Goal: Information Seeking & Learning: Understand process/instructions

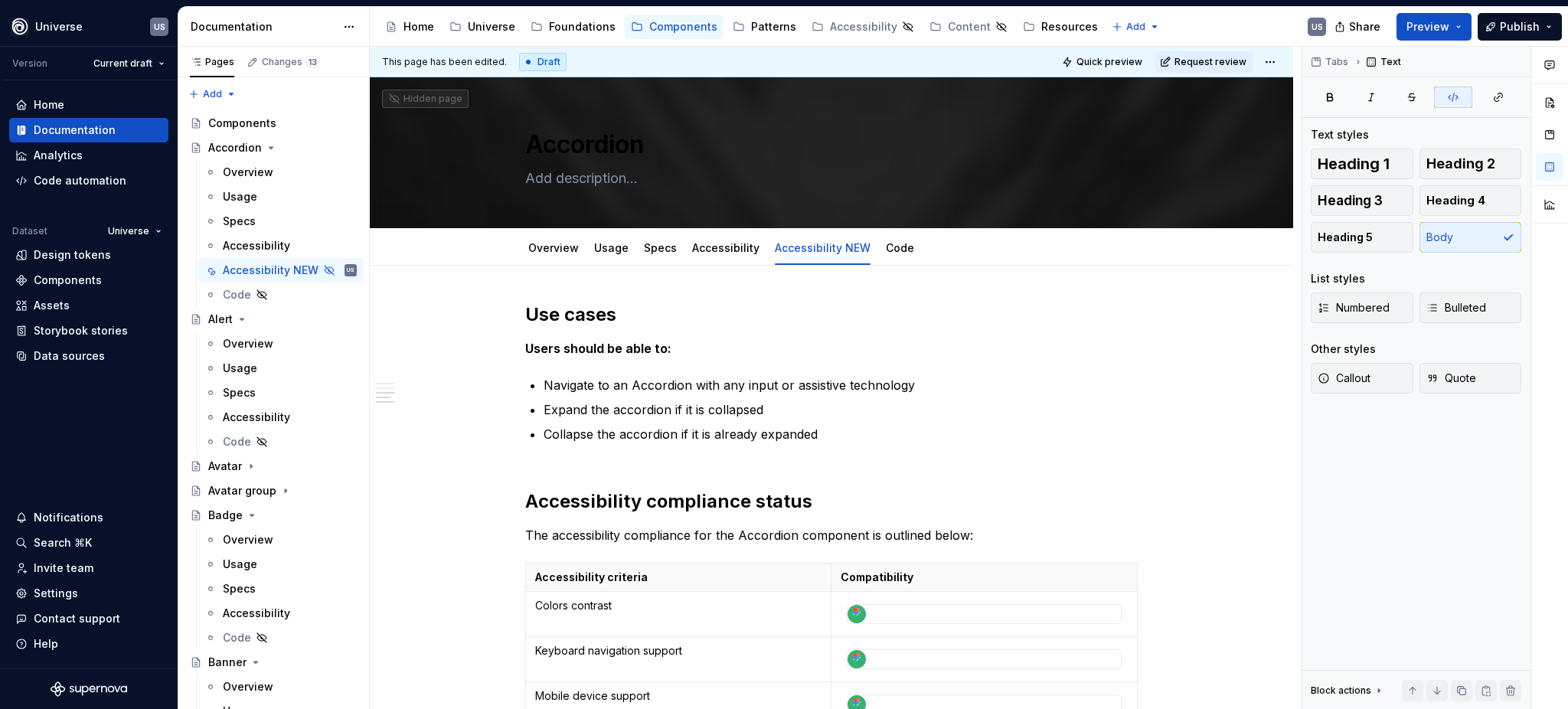
scroll to position [1122, 0]
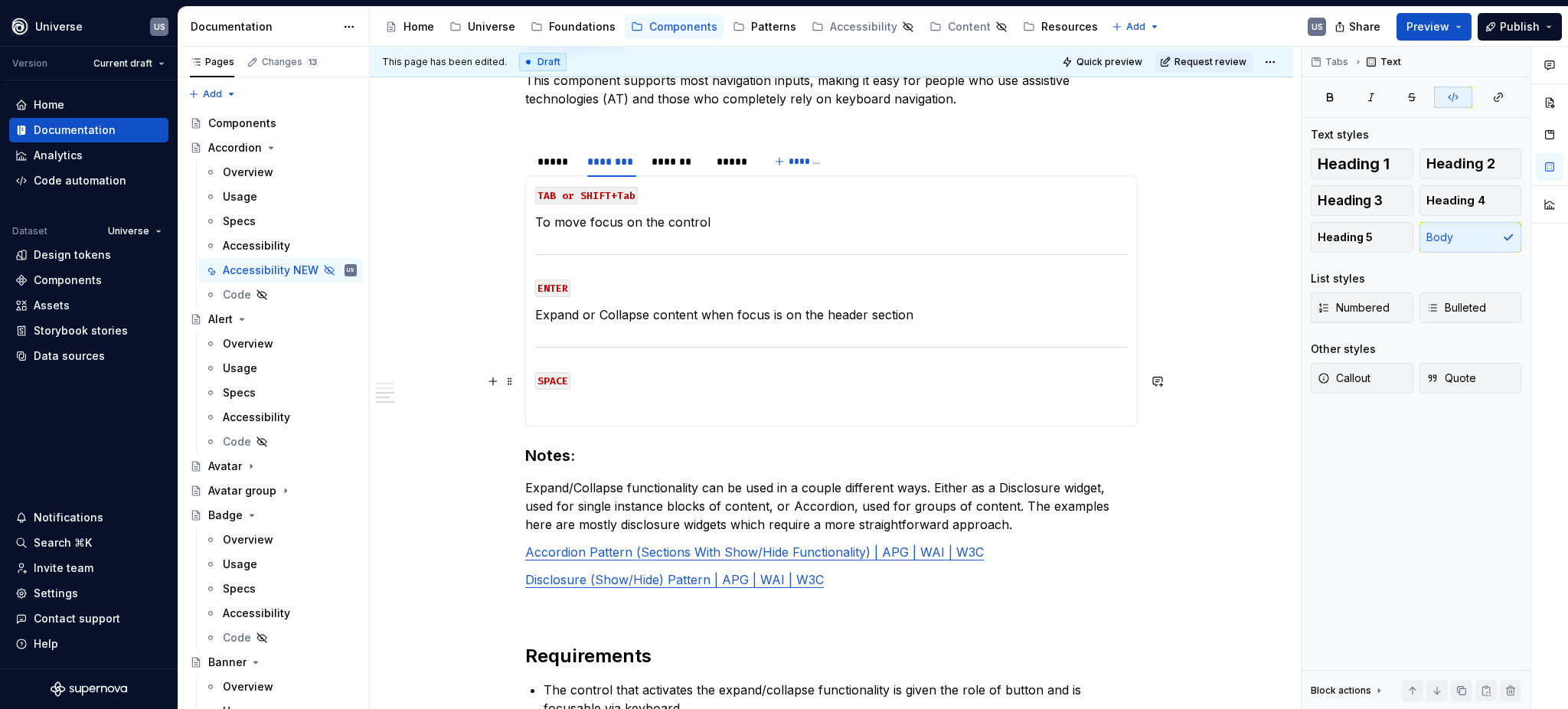
click at [585, 384] on p "SPACE" at bounding box center [831, 380] width 592 height 19
type textarea "*"
click at [559, 411] on p at bounding box center [831, 407] width 592 height 19
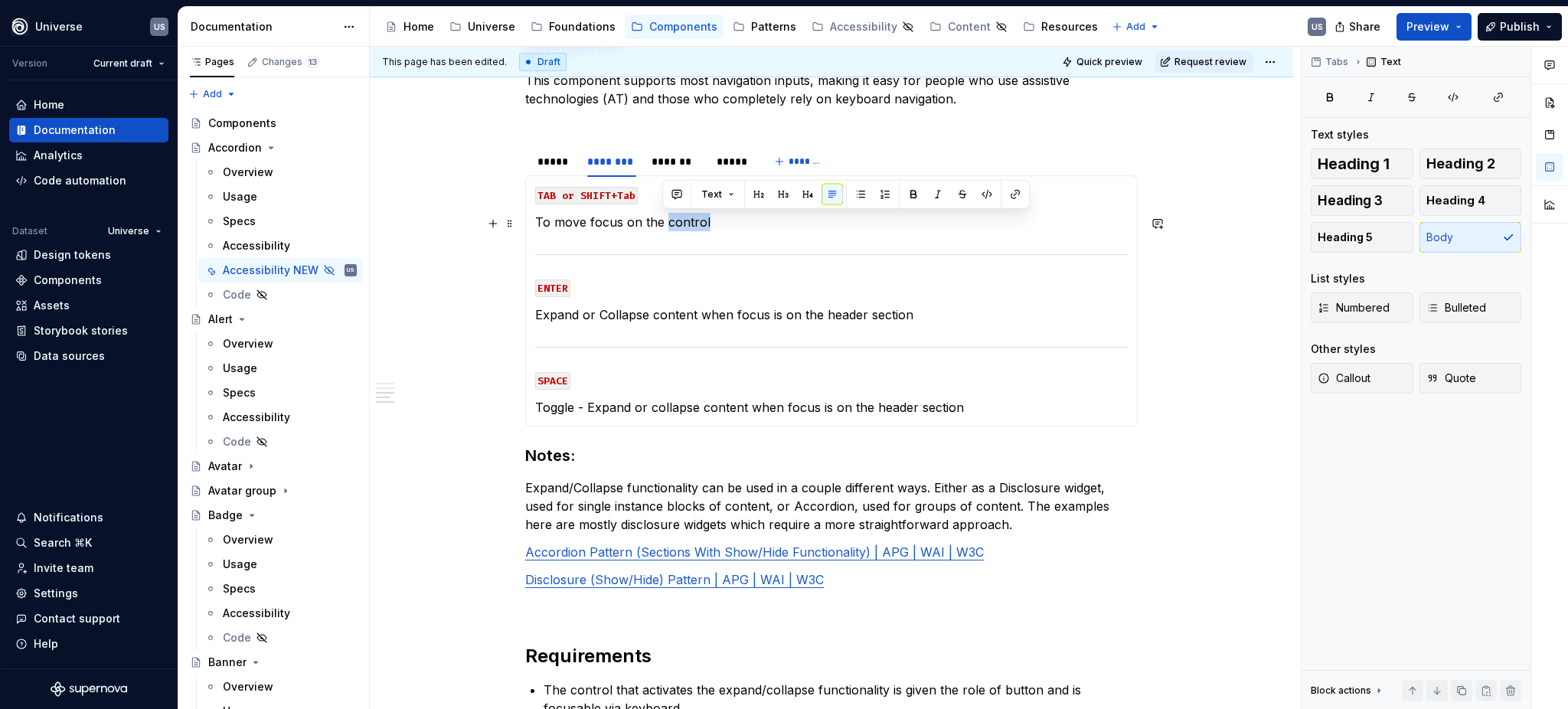
drag, startPoint x: 663, startPoint y: 225, endPoint x: 713, endPoint y: 227, distance: 50.0
click at [713, 227] on p "To move focus on the control" at bounding box center [831, 222] width 592 height 19
click at [672, 163] on div "*******" at bounding box center [676, 161] width 49 height 15
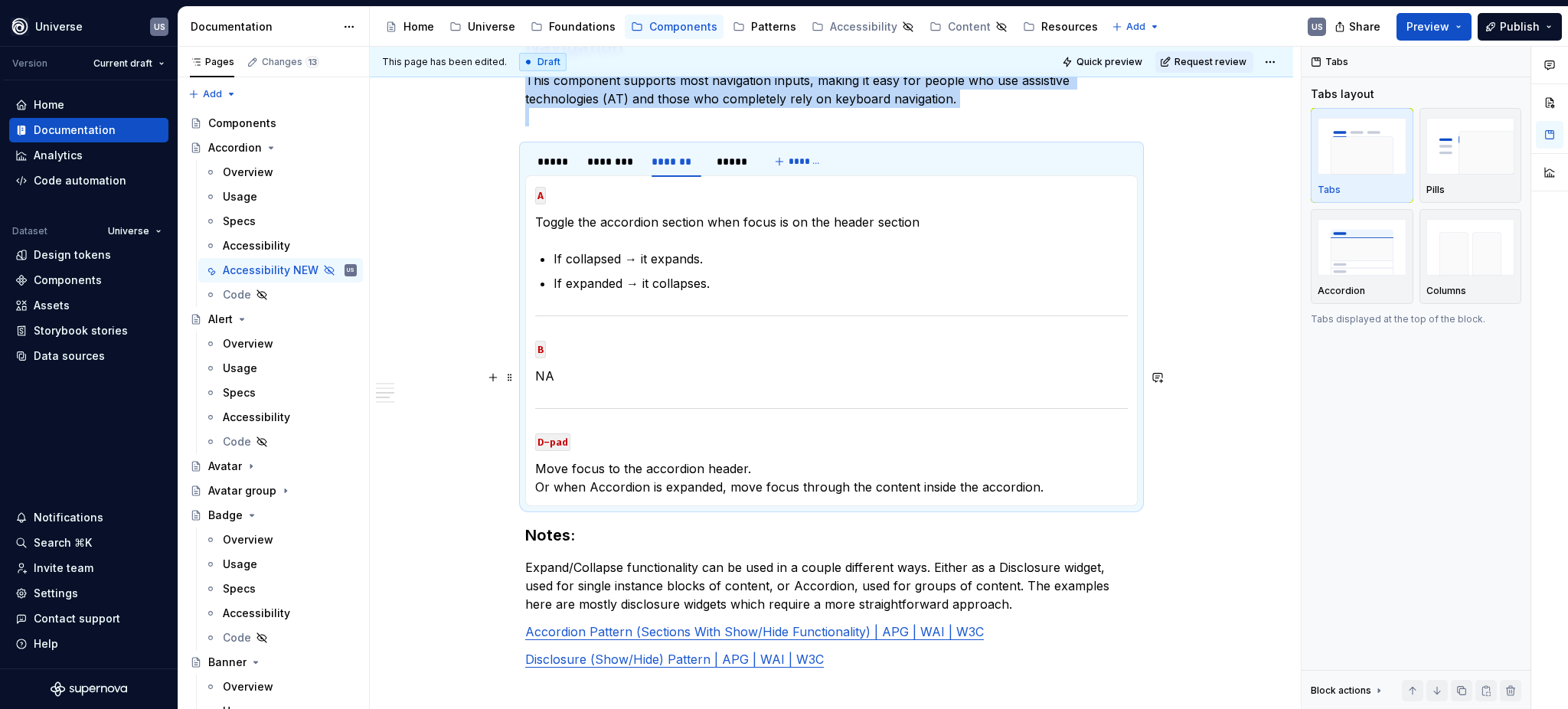
click at [552, 379] on p "NA" at bounding box center [831, 376] width 592 height 19
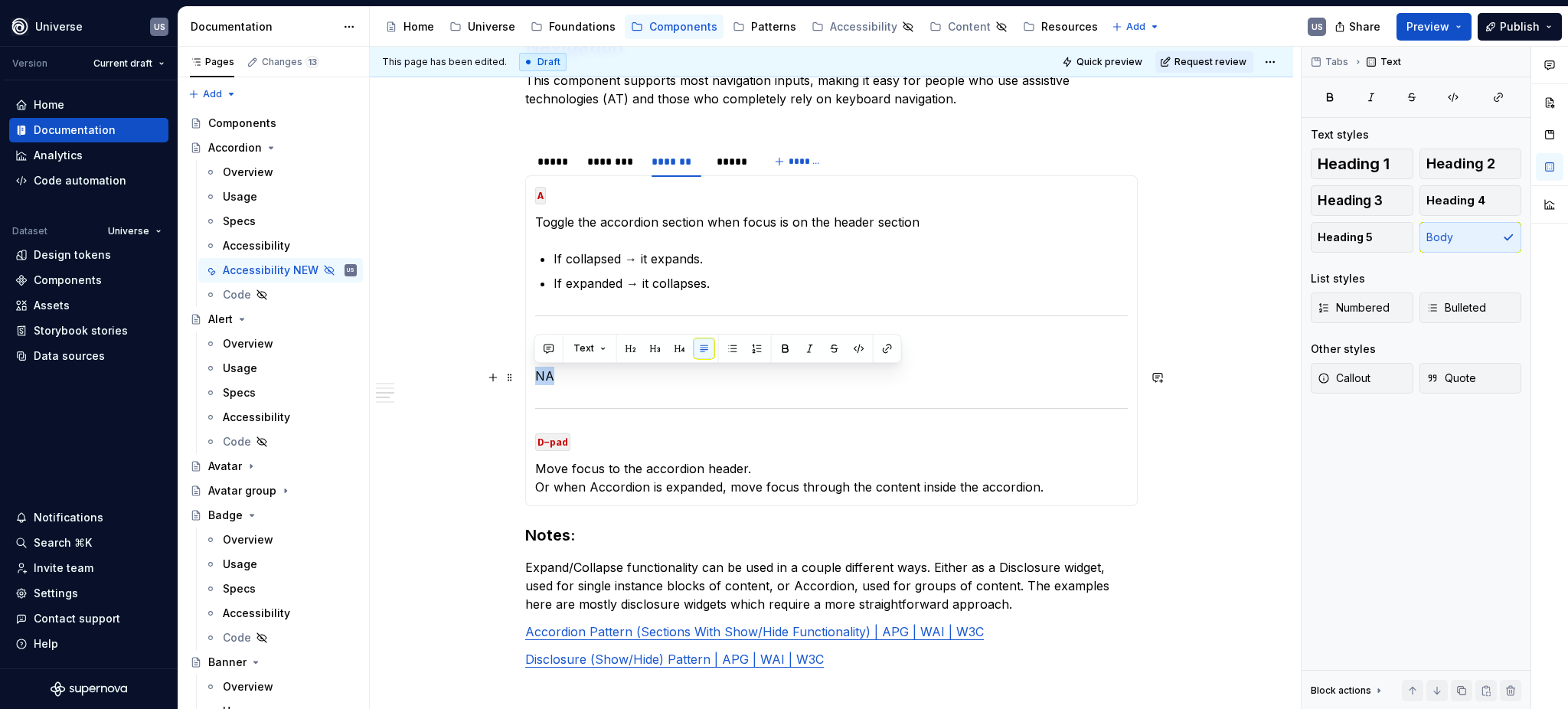
drag, startPoint x: 535, startPoint y: 376, endPoint x: 554, endPoint y: 377, distance: 19.0
click at [554, 377] on p "NA" at bounding box center [831, 376] width 592 height 19
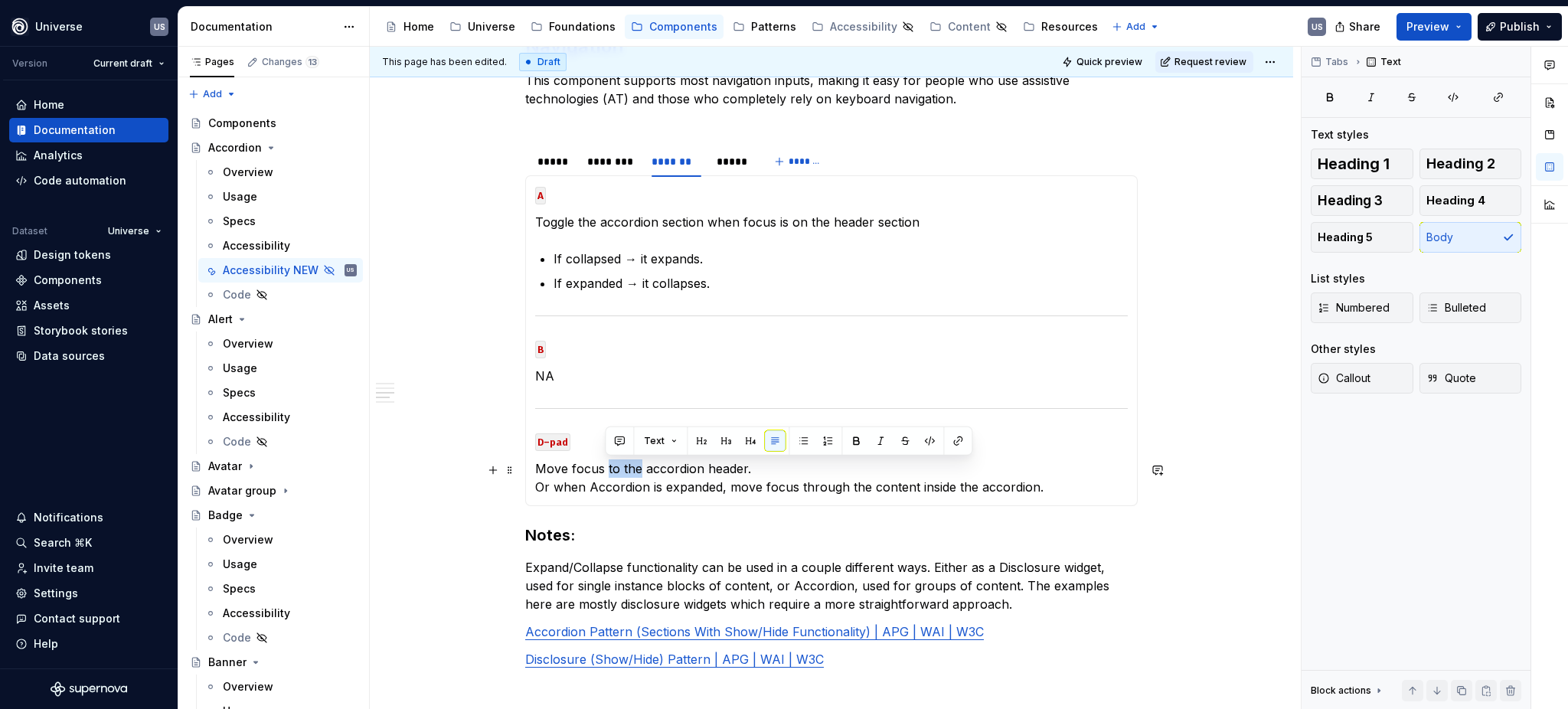
drag, startPoint x: 605, startPoint y: 472, endPoint x: 638, endPoint y: 473, distance: 33.0
click at [638, 473] on p "Move focus to the accordion header. Or when Accordion is expanded, move focus t…" at bounding box center [831, 478] width 592 height 37
click at [684, 471] on p "Move focus to the accordion header. Or when Accordion is expanded, move focus t…" at bounding box center [831, 478] width 592 height 37
click at [1064, 471] on p "Move focus to the accordion header. Or when Accordion is expanded, move focus t…" at bounding box center [831, 478] width 592 height 37
click at [507, 469] on span at bounding box center [510, 469] width 13 height 21
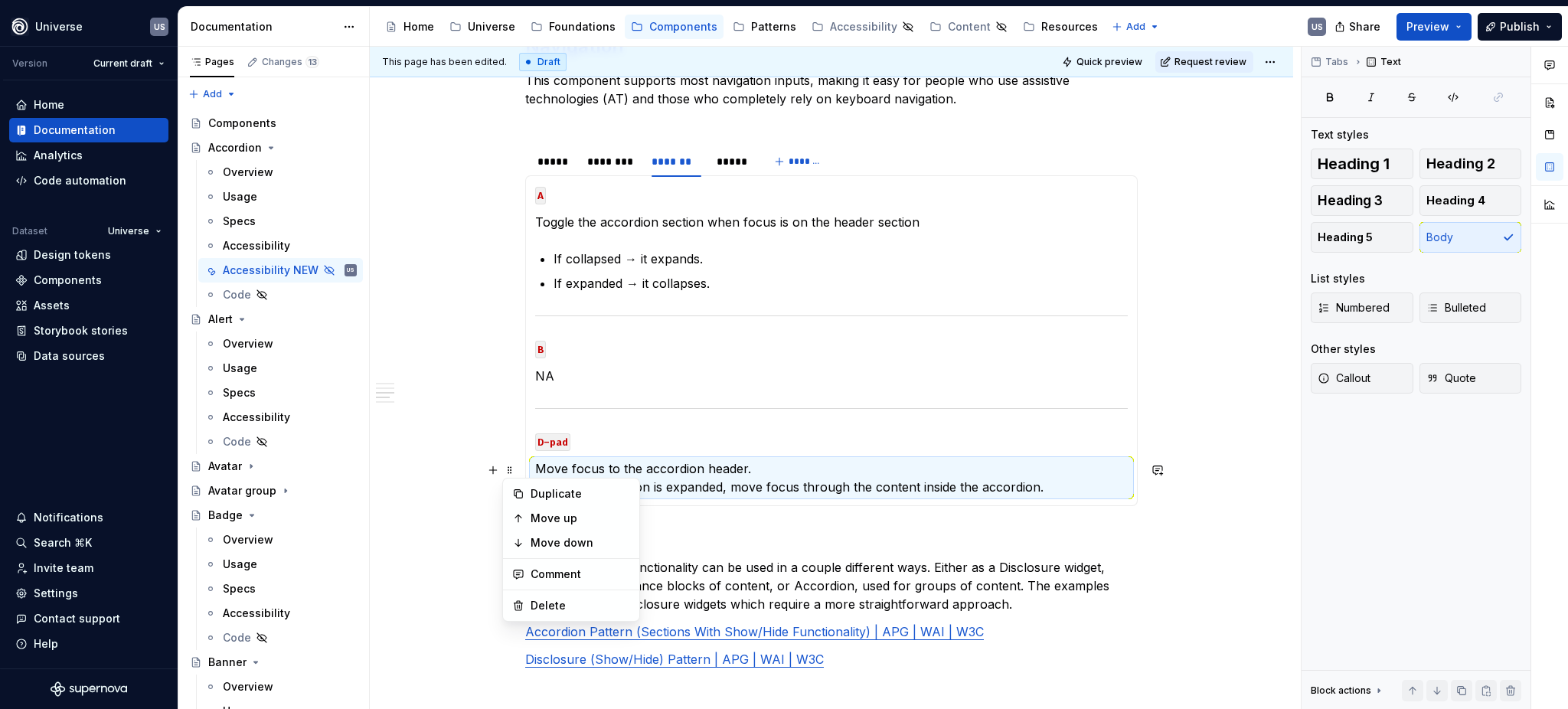
click at [665, 449] on p "D-pad" at bounding box center [831, 441] width 592 height 19
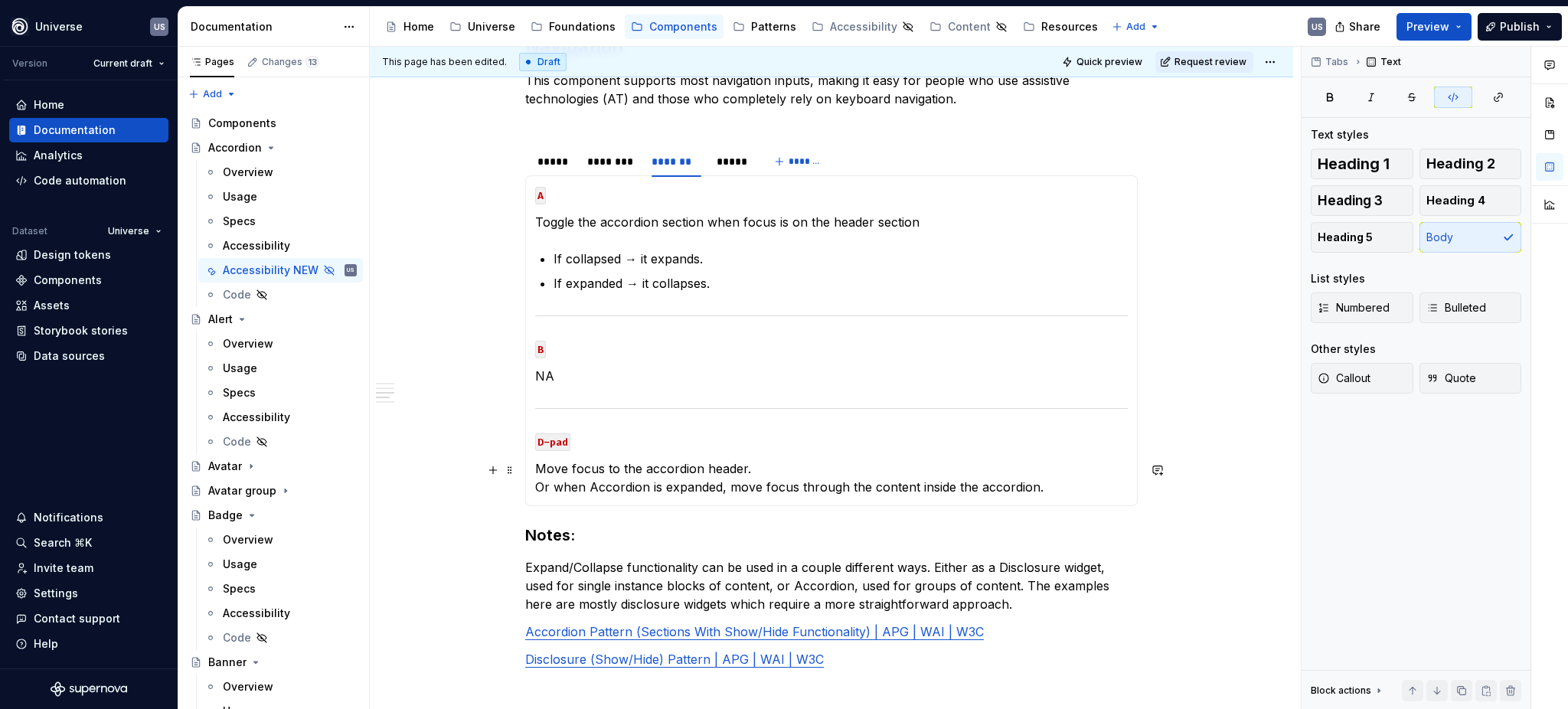
click at [705, 473] on p "Move focus to the accordion header. Or when Accordion is expanded, move focus t…" at bounding box center [831, 478] width 592 height 37
click at [765, 525] on h3 "Notes:" at bounding box center [831, 534] width 612 height 21
click at [510, 445] on span at bounding box center [510, 442] width 13 height 21
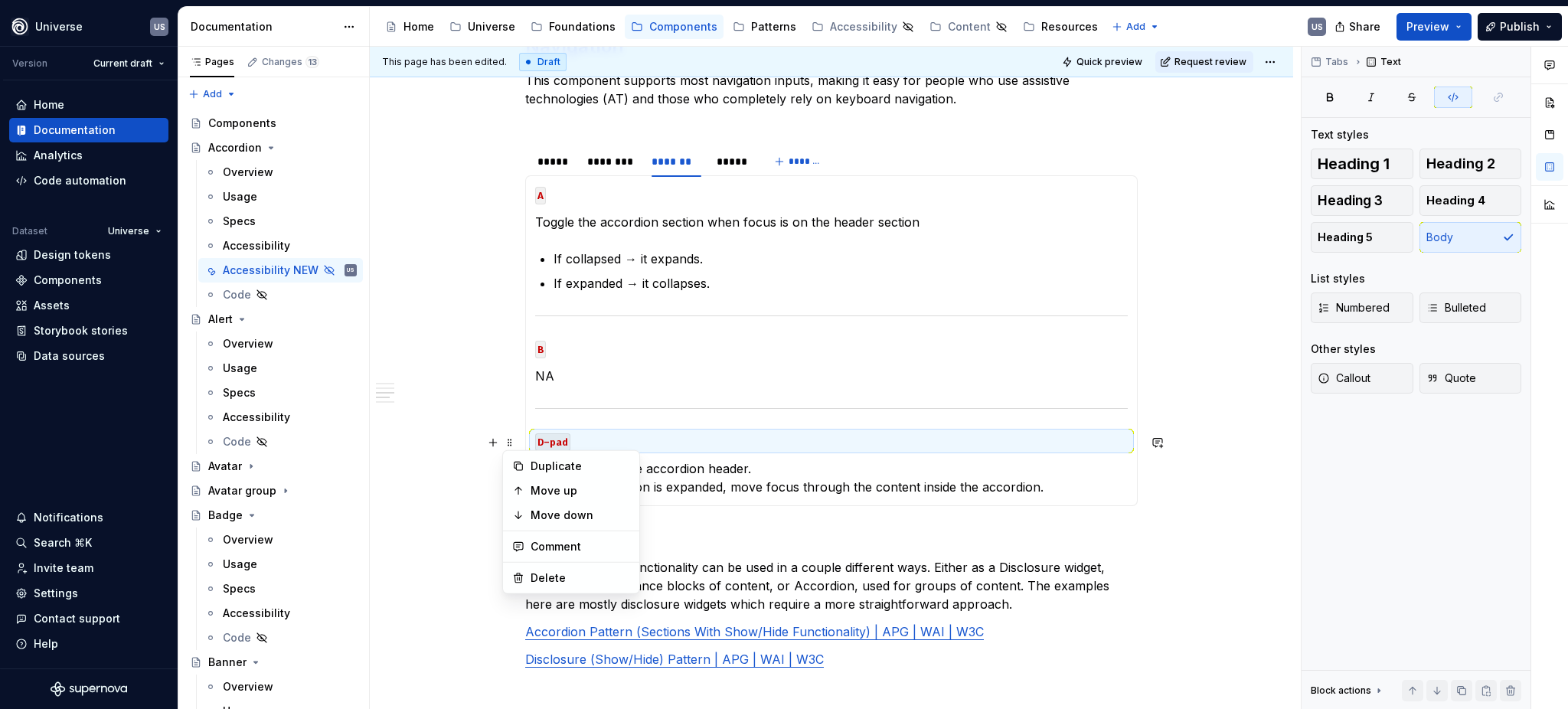
click at [670, 441] on p "D-pad" at bounding box center [831, 441] width 592 height 19
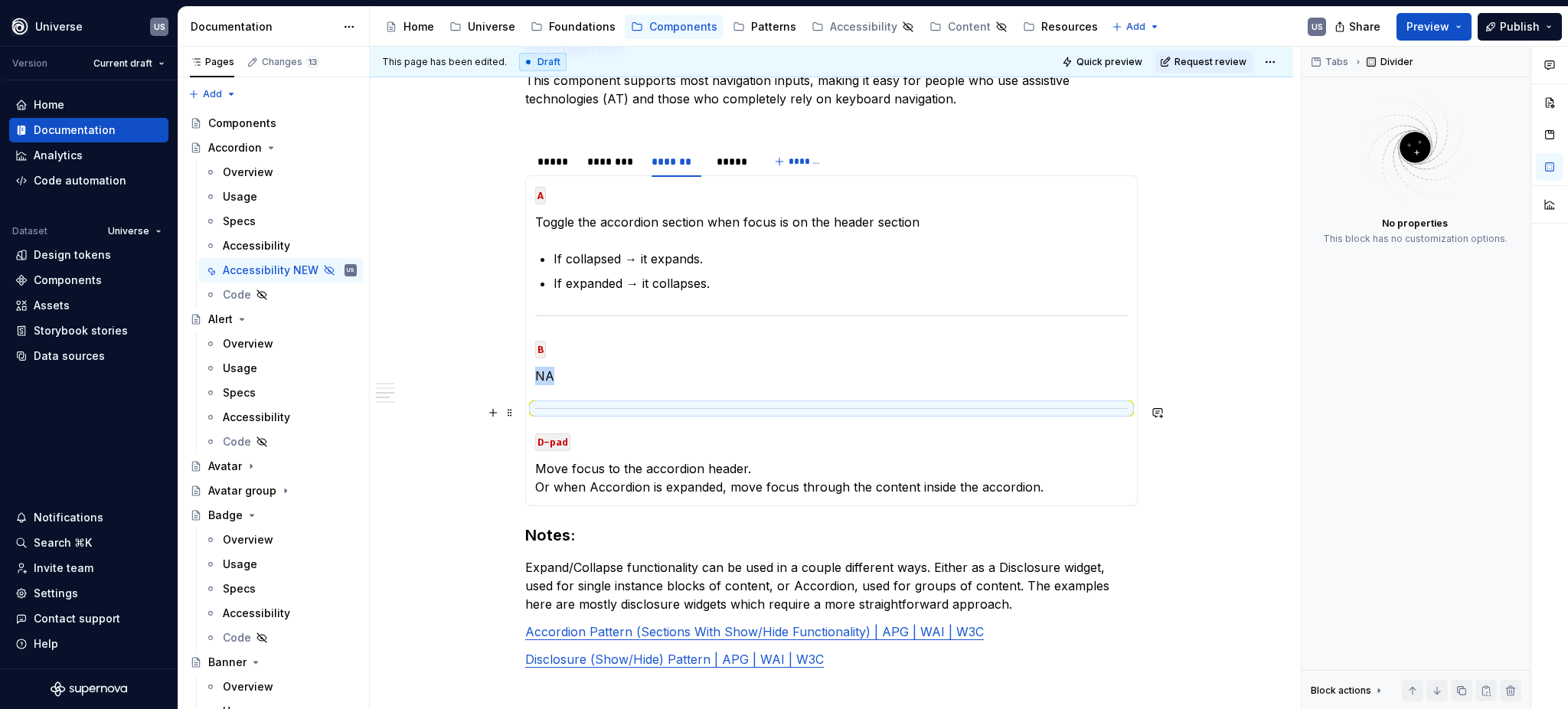
click at [575, 413] on div at bounding box center [831, 409] width 592 height 10
click at [669, 251] on p "If collapsed → it expands." at bounding box center [840, 259] width 575 height 19
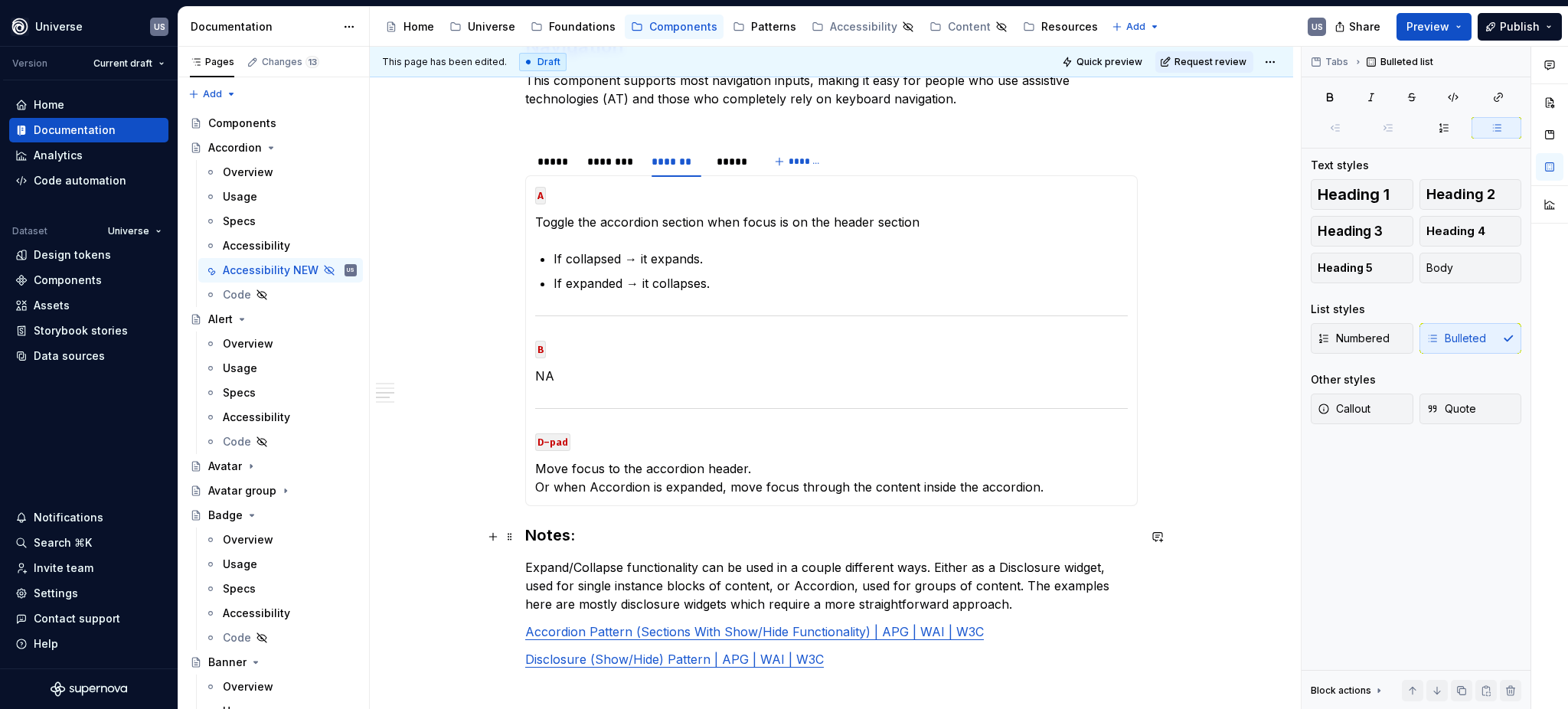
click at [516, 532] on div "Use cases Users should be able to: Navigate to an Accordion with any input or a…" at bounding box center [832, 201] width 924 height 2114
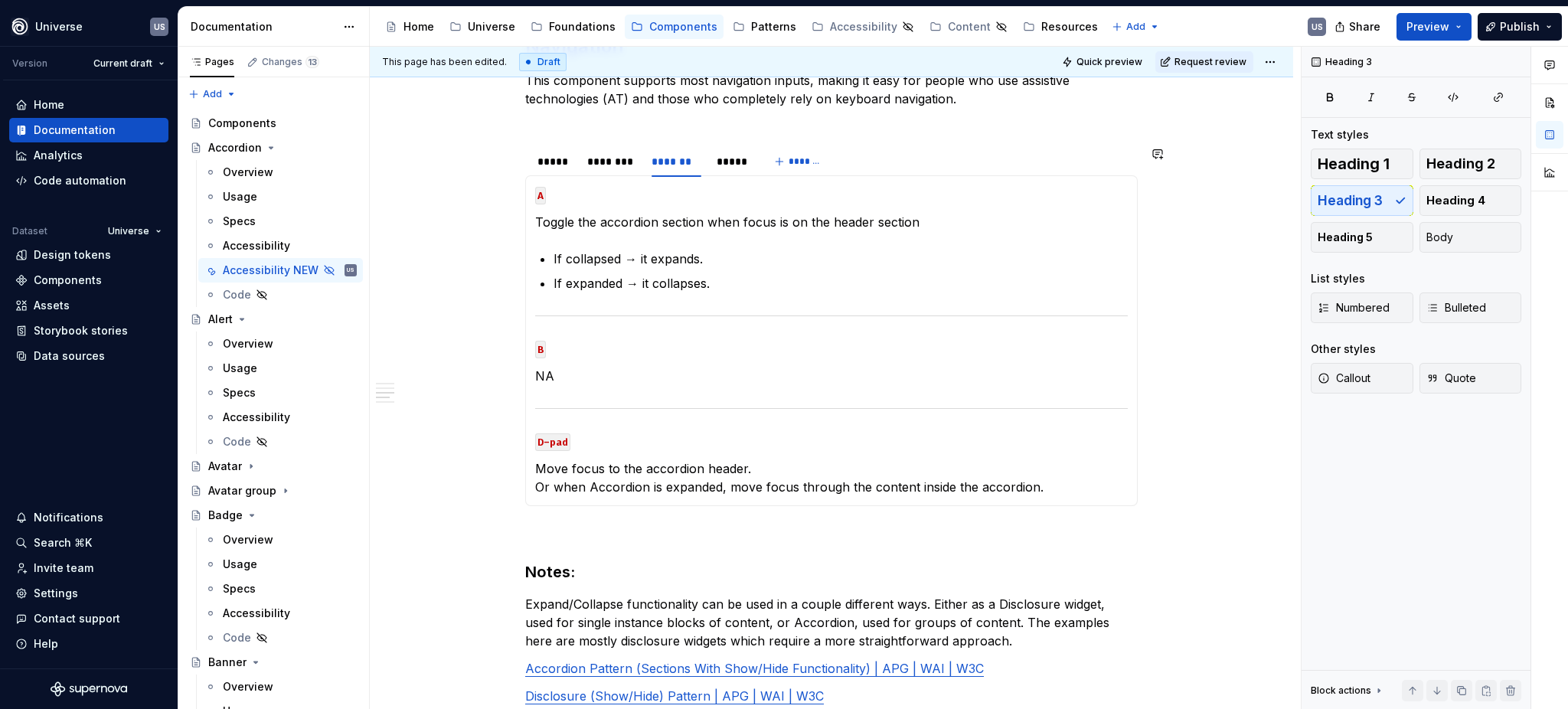
click at [590, 517] on div "Use cases Users should be able to: Navigate to an Accordion with any input or a…" at bounding box center [831, 121] width 612 height 1883
click at [835, 506] on div "MOUSE CLICK Expand or collapse content MOUSE HOVER Visual cue that the componen…" at bounding box center [831, 340] width 612 height 331
drag, startPoint x: 797, startPoint y: 508, endPoint x: 776, endPoint y: 511, distance: 21.2
click at [795, 506] on section "***** ******** ******* ***** ******* MOUSE CLICK Expand or collapse content MOU…" at bounding box center [831, 325] width 612 height 362
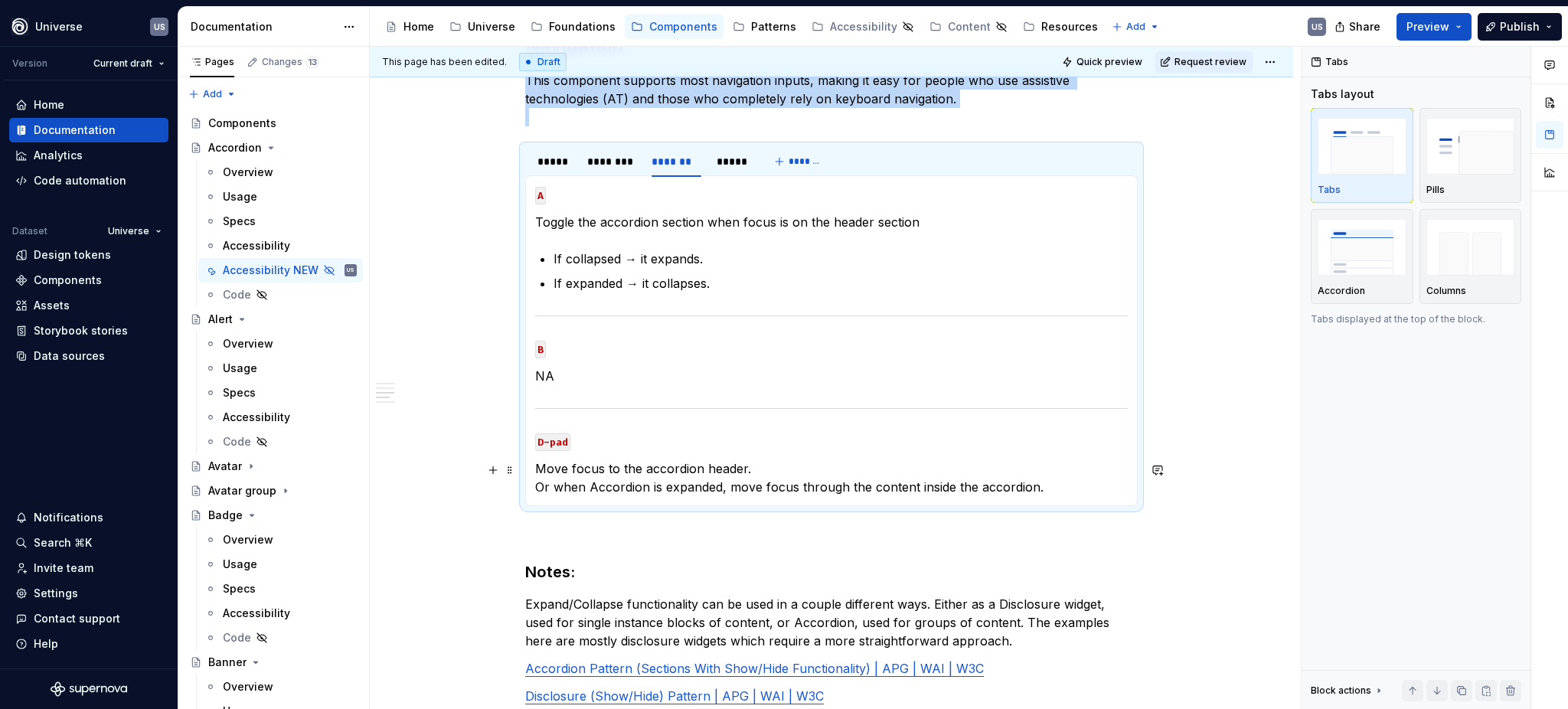
click at [1030, 489] on p "Move focus to the accordion header. Or when Accordion is expanded, move focus t…" at bounding box center [831, 478] width 592 height 37
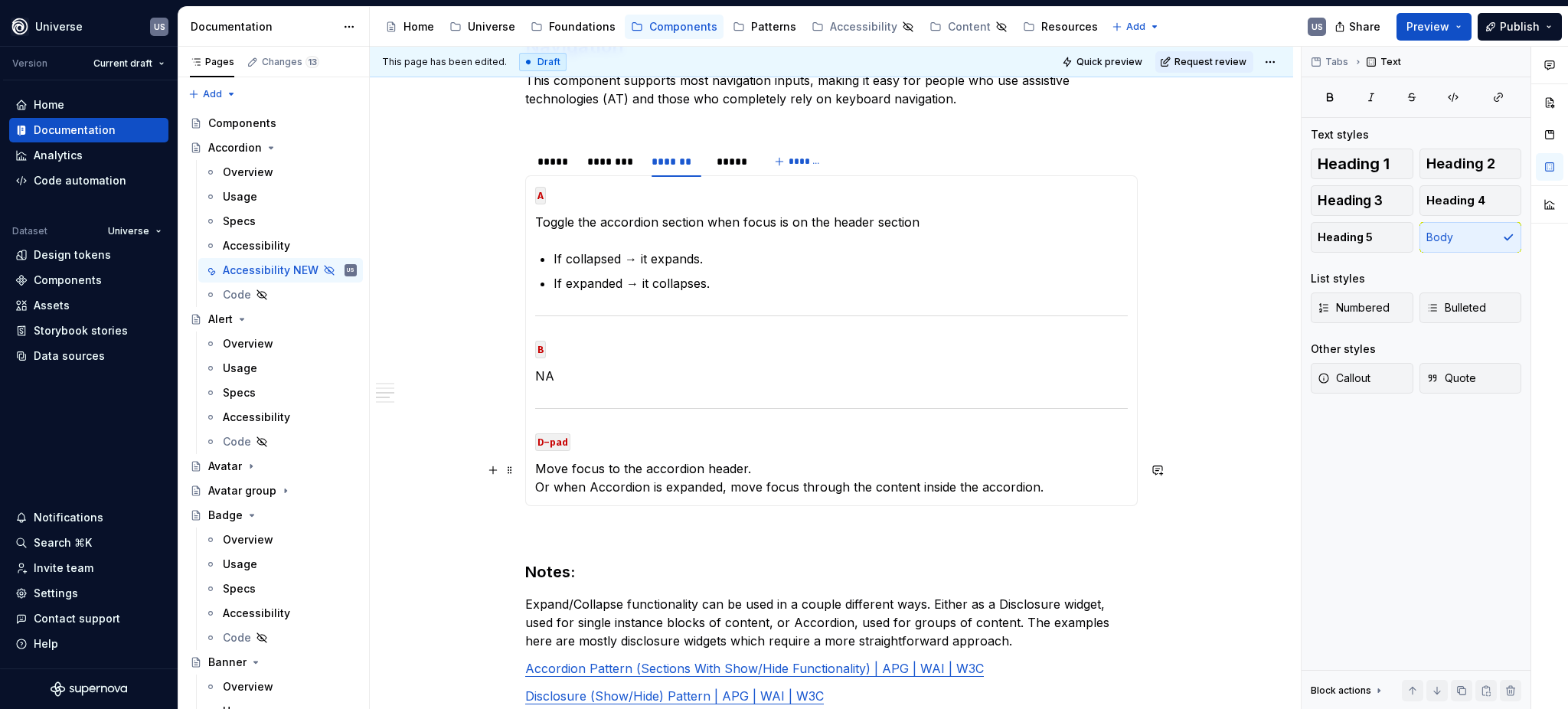
click at [1040, 489] on p "Move focus to the accordion header. Or when Accordion is expanded, move focus t…" at bounding box center [831, 478] width 592 height 37
click at [557, 385] on p "NA" at bounding box center [831, 376] width 592 height 19
click at [554, 281] on li "If expanded → it collapses." at bounding box center [840, 283] width 575 height 19
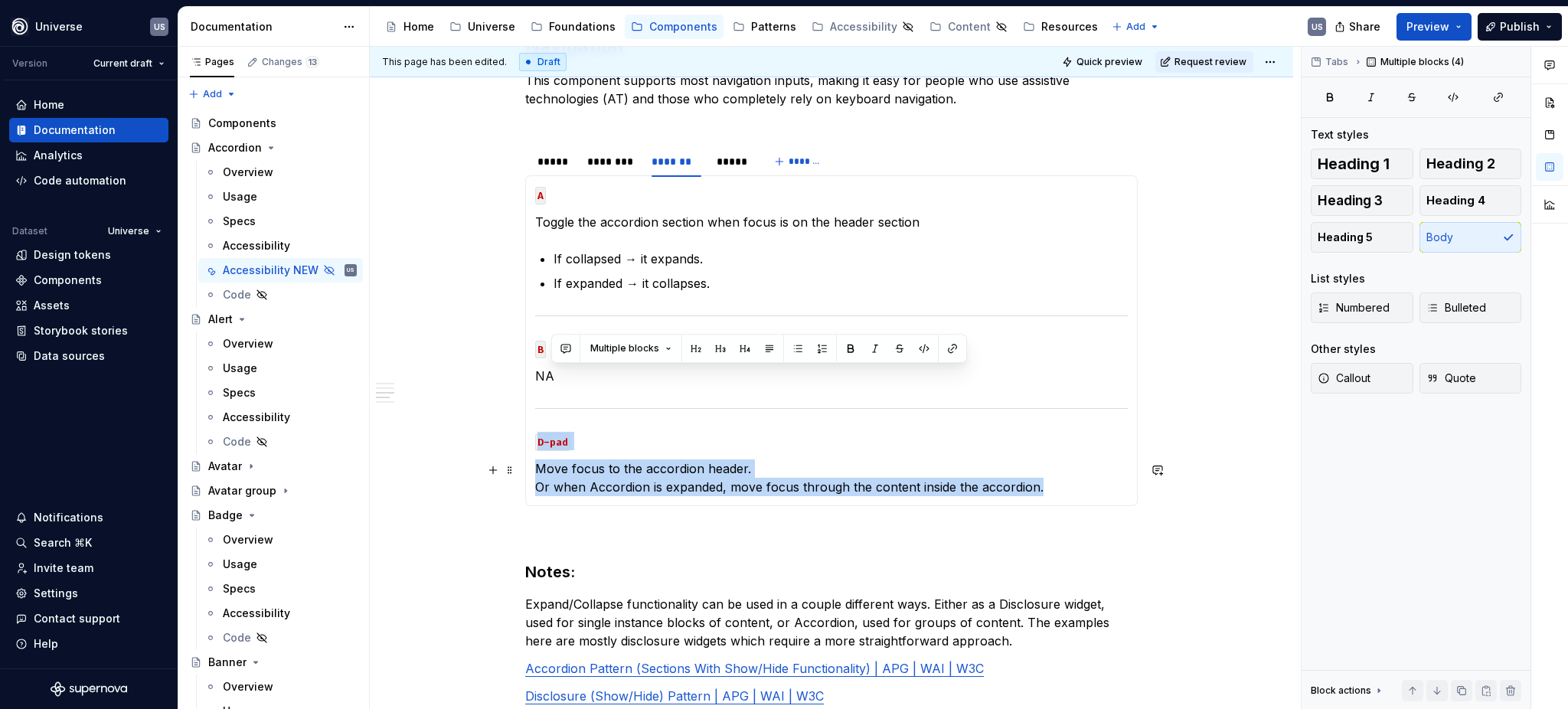
drag, startPoint x: 534, startPoint y: 402, endPoint x: 1045, endPoint y: 479, distance: 516.8
click at [1045, 479] on section-item-column "A Toggle the accordion section when focus is on the header section If collapsed…" at bounding box center [831, 341] width 592 height 311
click at [731, 438] on p "D-pad" at bounding box center [831, 441] width 592 height 19
drag, startPoint x: 539, startPoint y: 324, endPoint x: 1062, endPoint y: 488, distance: 548.1
click at [1062, 488] on section-item-column "A Toggle the accordion section when focus is on the header section If collapsed…" at bounding box center [831, 341] width 592 height 311
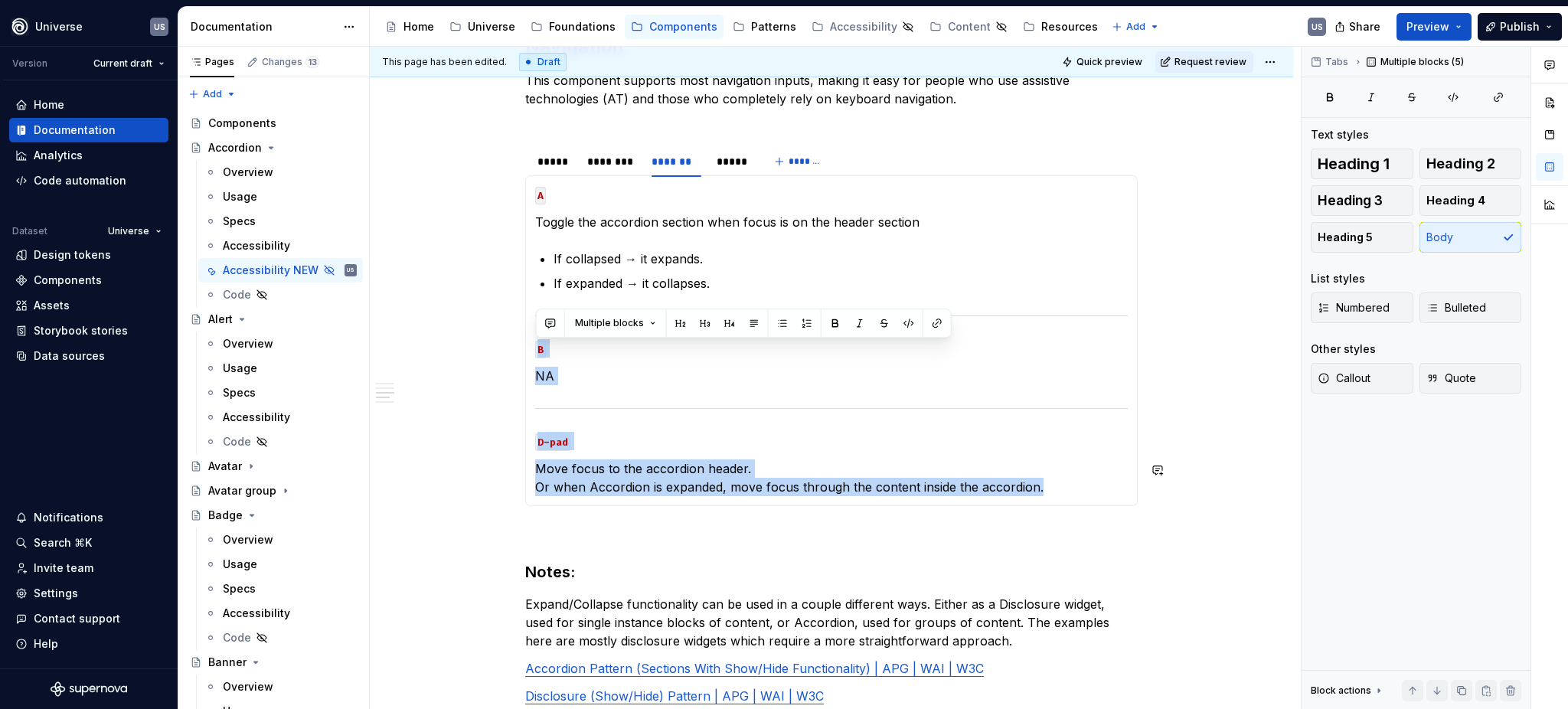
copy section-item-column "B NA D-pad Move focus to the accordion header. Or when Accordion is expanded, m…"
click at [1073, 489] on p "Move focus to the accordion header. Or when Accordion is expanded, move focus t…" at bounding box center [831, 478] width 592 height 37
click at [1070, 493] on p "Move focus to the accordion header. Or when Accordion is expanded, move focus t…" at bounding box center [831, 478] width 592 height 37
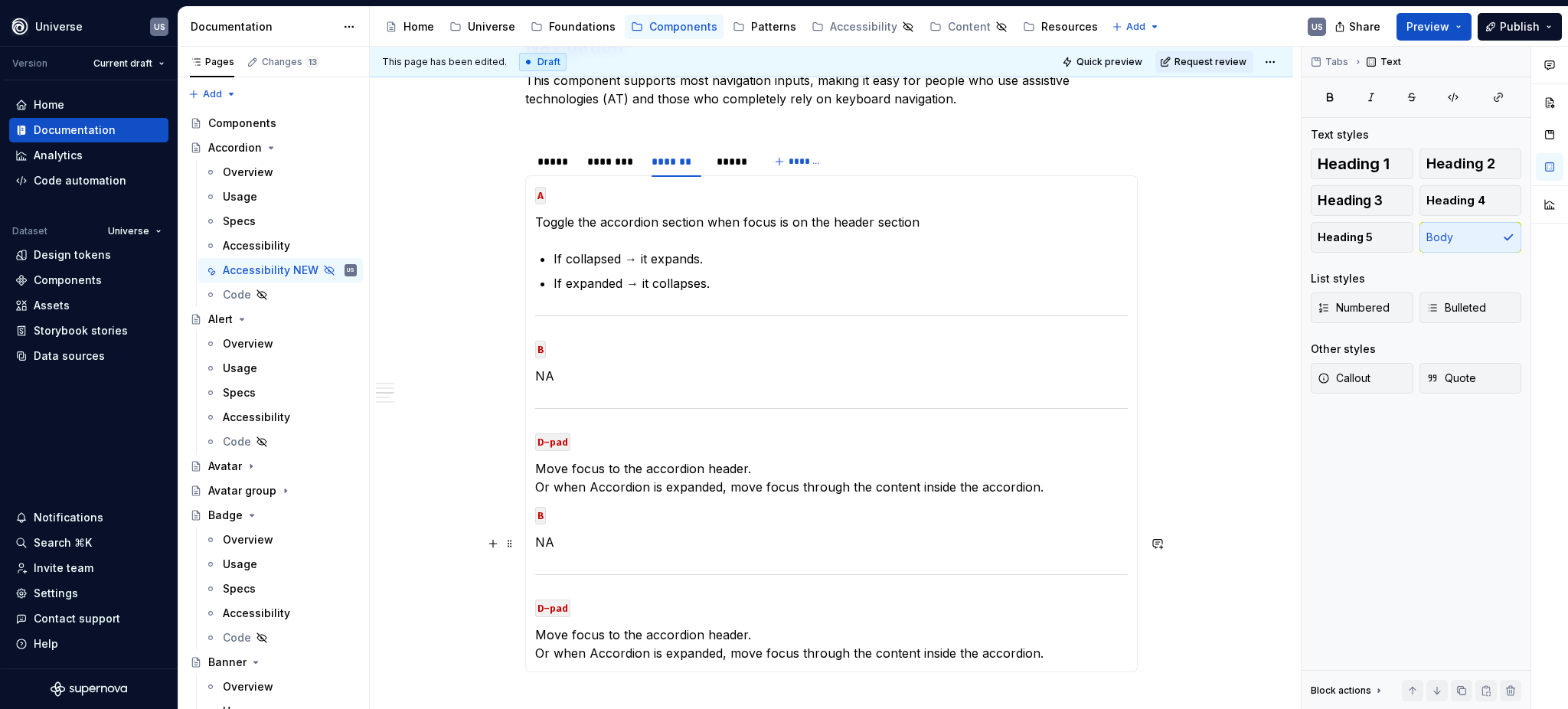
click at [611, 544] on p "NA" at bounding box center [831, 542] width 592 height 19
drag, startPoint x: 609, startPoint y: 549, endPoint x: 524, endPoint y: 565, distance: 86.5
click at [525, 565] on div "MOUSE CLICK Expand or collapse content MOUSE HOVER Visual cue that the componen…" at bounding box center [831, 423] width 612 height 497
drag, startPoint x: 561, startPoint y: 542, endPoint x: 532, endPoint y: 514, distance: 40.3
click at [532, 514] on div "MOUSE CLICK Expand or collapse content MOUSE HOVER Visual cue that the componen…" at bounding box center [831, 423] width 612 height 497
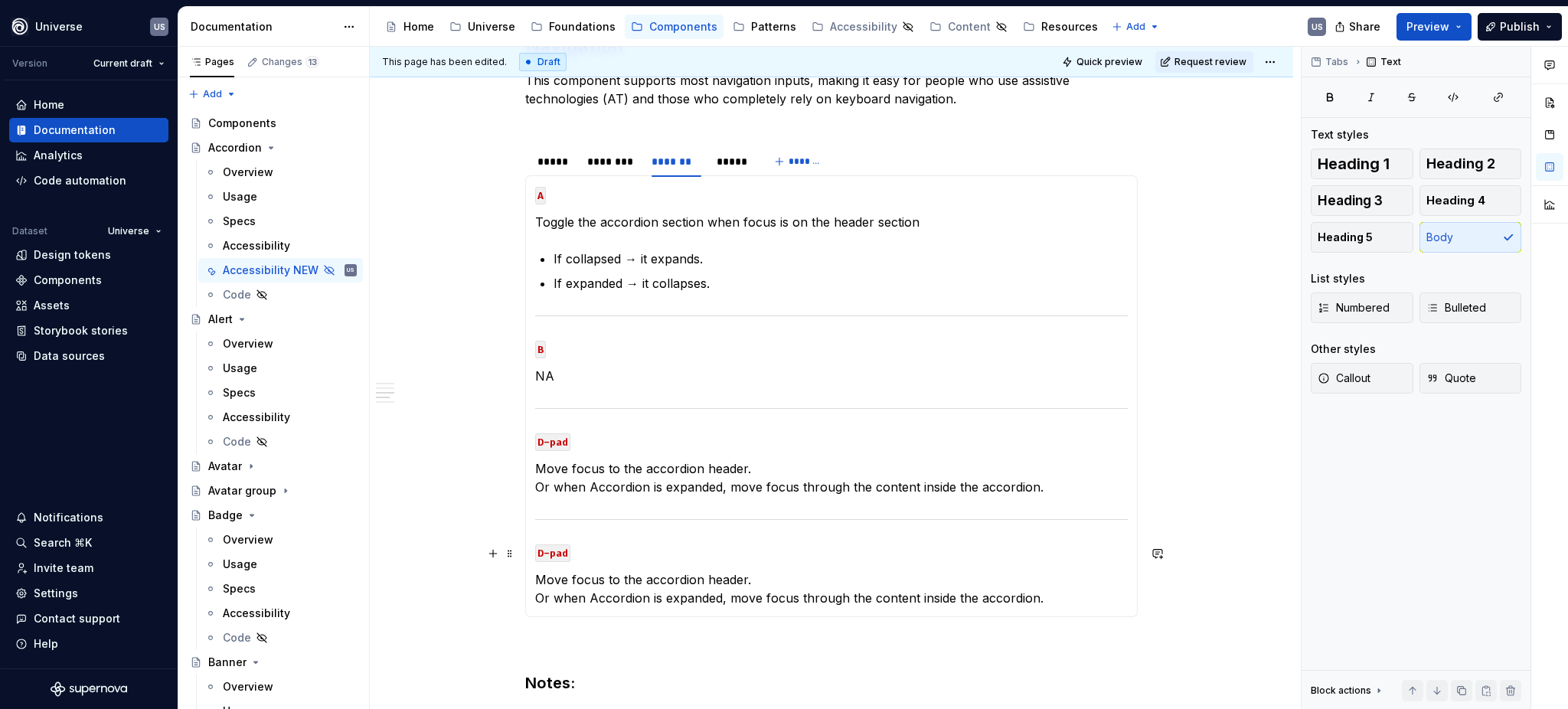
click at [575, 556] on p "D-pad" at bounding box center [831, 552] width 592 height 19
click at [631, 589] on p "Move focus to the accordion header. Or when Accordion is expanded, move focus t…" at bounding box center [831, 589] width 592 height 37
click at [1056, 594] on p "Move focus to the accordion header. Or when Accordion is expanded, move focus t…" at bounding box center [831, 589] width 592 height 37
drag, startPoint x: 582, startPoint y: 601, endPoint x: 527, endPoint y: 600, distance: 55.0
click at [527, 600] on div "MOUSE CLICK Expand or collapse content MOUSE HOVER Visual cue that the componen…" at bounding box center [831, 395] width 612 height 442
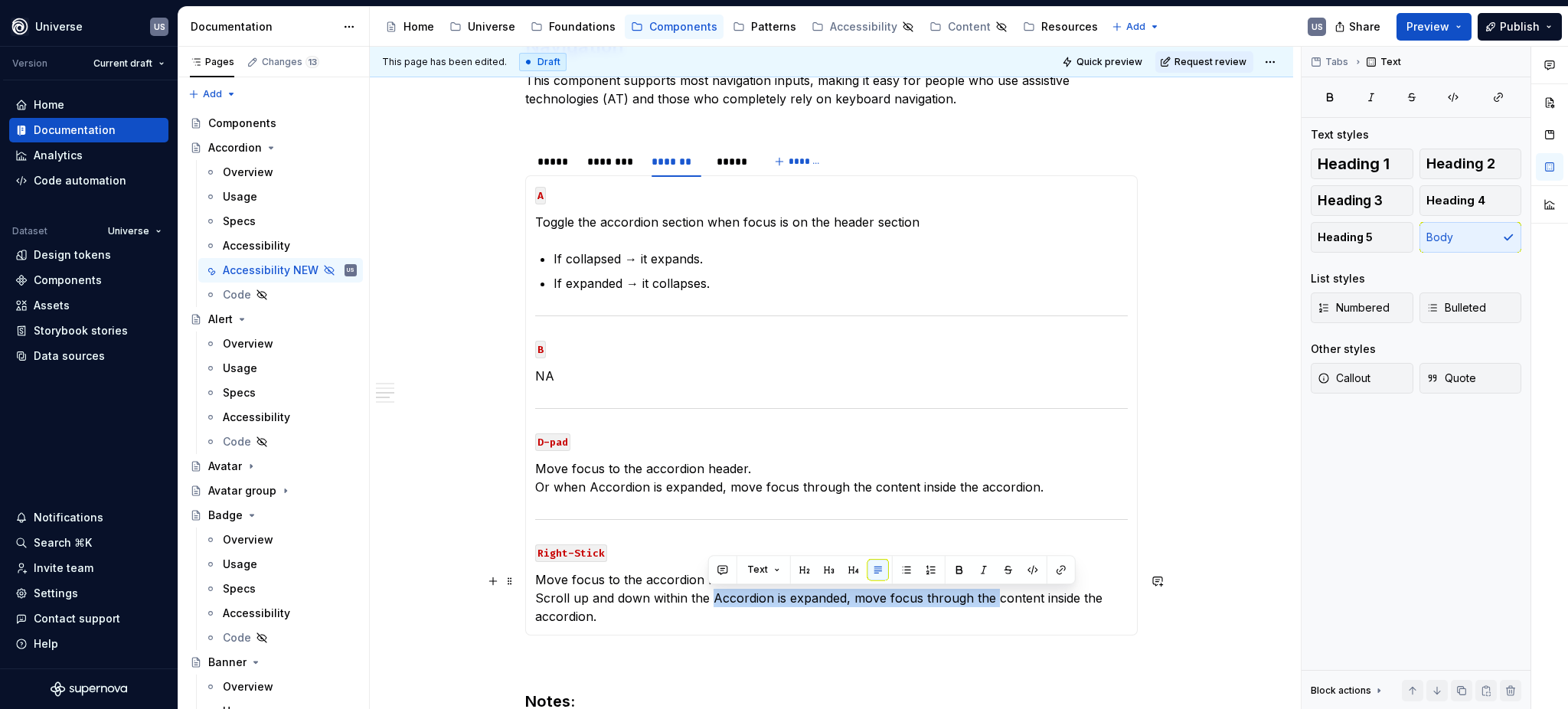
drag, startPoint x: 717, startPoint y: 597, endPoint x: 988, endPoint y: 607, distance: 271.2
click at [988, 607] on p "Move focus to the accordion header. Scroll up and down within the Accordion is …" at bounding box center [831, 598] width 592 height 56
click at [535, 597] on p "Move focus to the accordion header. Scroll up and down within the Accordion is …" at bounding box center [831, 598] width 592 height 56
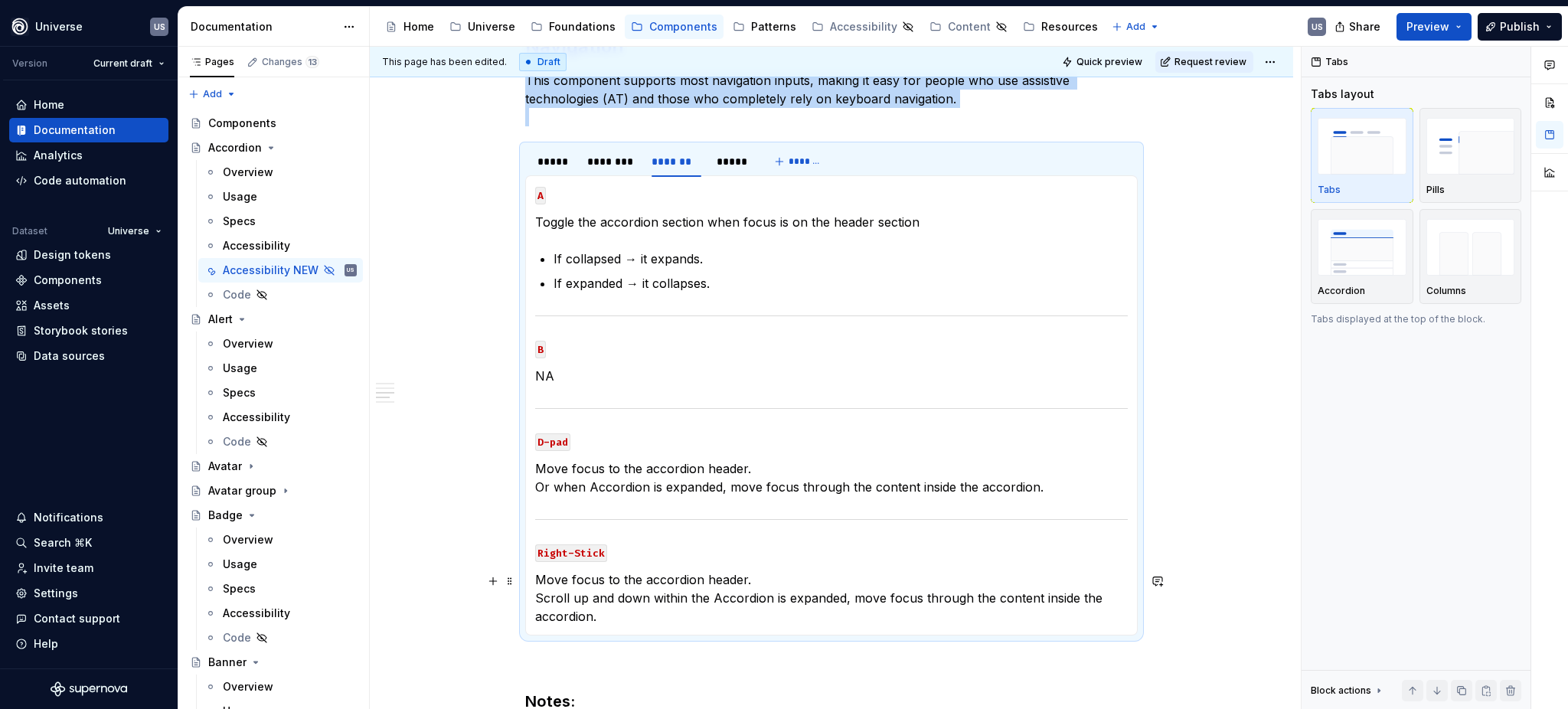
click at [535, 600] on p "Move focus to the accordion header. Scroll up and down within the Accordion is …" at bounding box center [831, 598] width 592 height 56
click at [732, 574] on p "Move focus to the accordion header. Scroll up and down within the Accordion is …" at bounding box center [831, 598] width 592 height 56
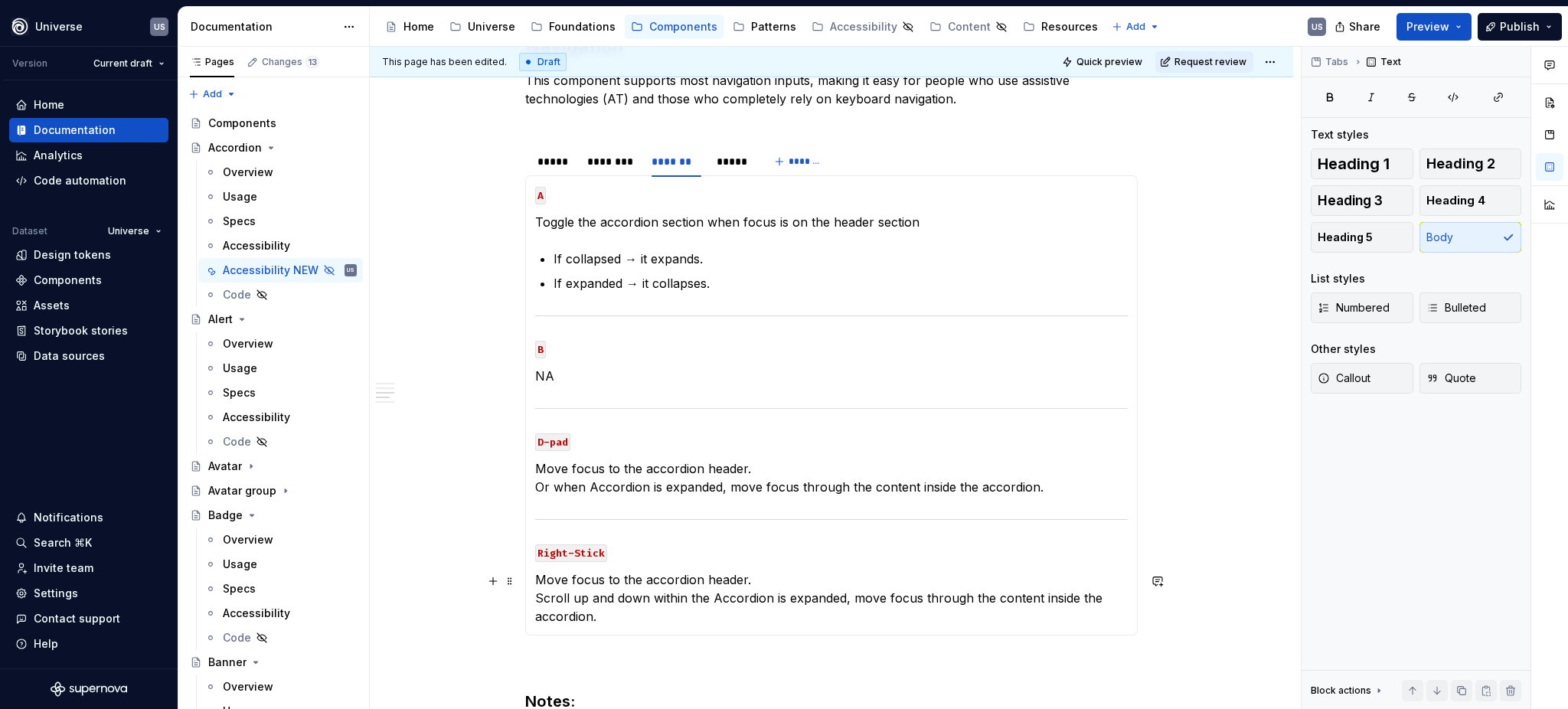
click at [741, 579] on p "Move focus to the accordion header. Scroll up and down within the Accordion is …" at bounding box center [831, 598] width 592 height 56
drag, startPoint x: 708, startPoint y: 600, endPoint x: 985, endPoint y: 600, distance: 277.0
click at [985, 600] on p "When accordion is expanded: Scroll up and down within the Accordion is expanded…" at bounding box center [831, 598] width 592 height 56
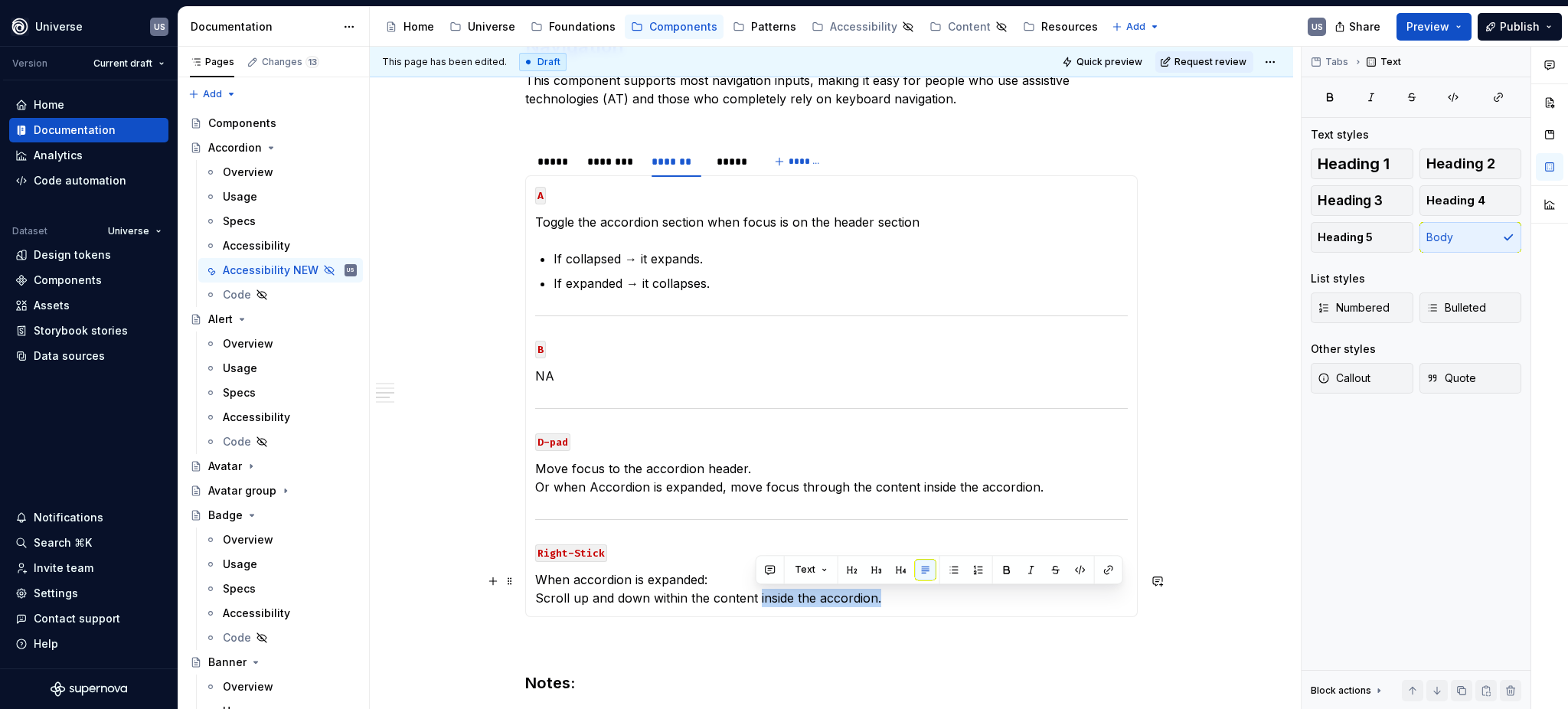
drag, startPoint x: 901, startPoint y: 595, endPoint x: 754, endPoint y: 595, distance: 147.0
click at [754, 595] on p "When accordion is expanded: Scroll up and down within the content inside the ac…" at bounding box center [831, 589] width 592 height 37
click at [756, 590] on p "When accordion is expanded: Scroll up and down within the content section of th…" at bounding box center [831, 589] width 592 height 37
drag, startPoint x: 799, startPoint y: 596, endPoint x: 893, endPoint y: 596, distance: 94.0
click at [893, 596] on p "When accordion is expanded: Scroll up and down within the content section of th…" at bounding box center [831, 589] width 592 height 37
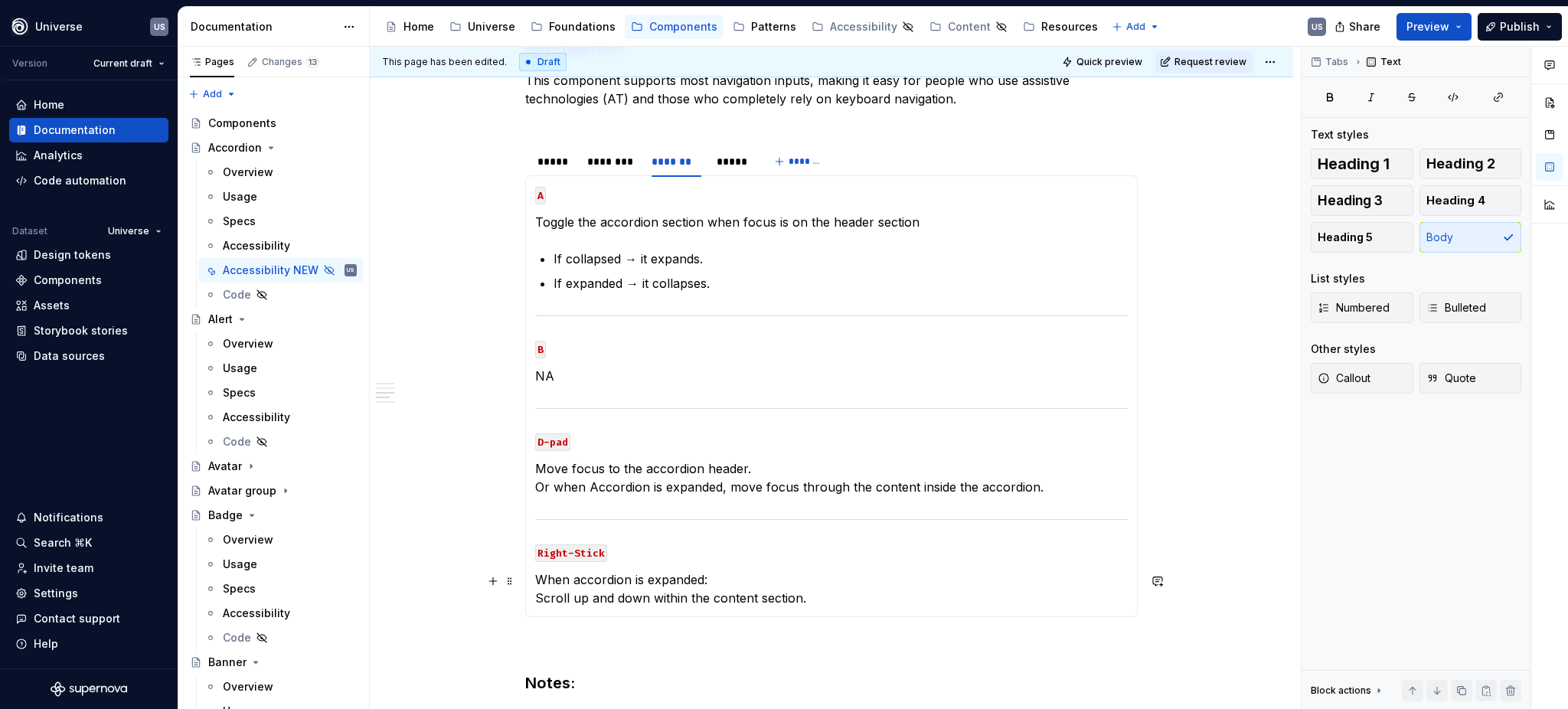
click at [868, 595] on p "When accordion is expanded: Scroll up and down within the content section." at bounding box center [831, 589] width 592 height 37
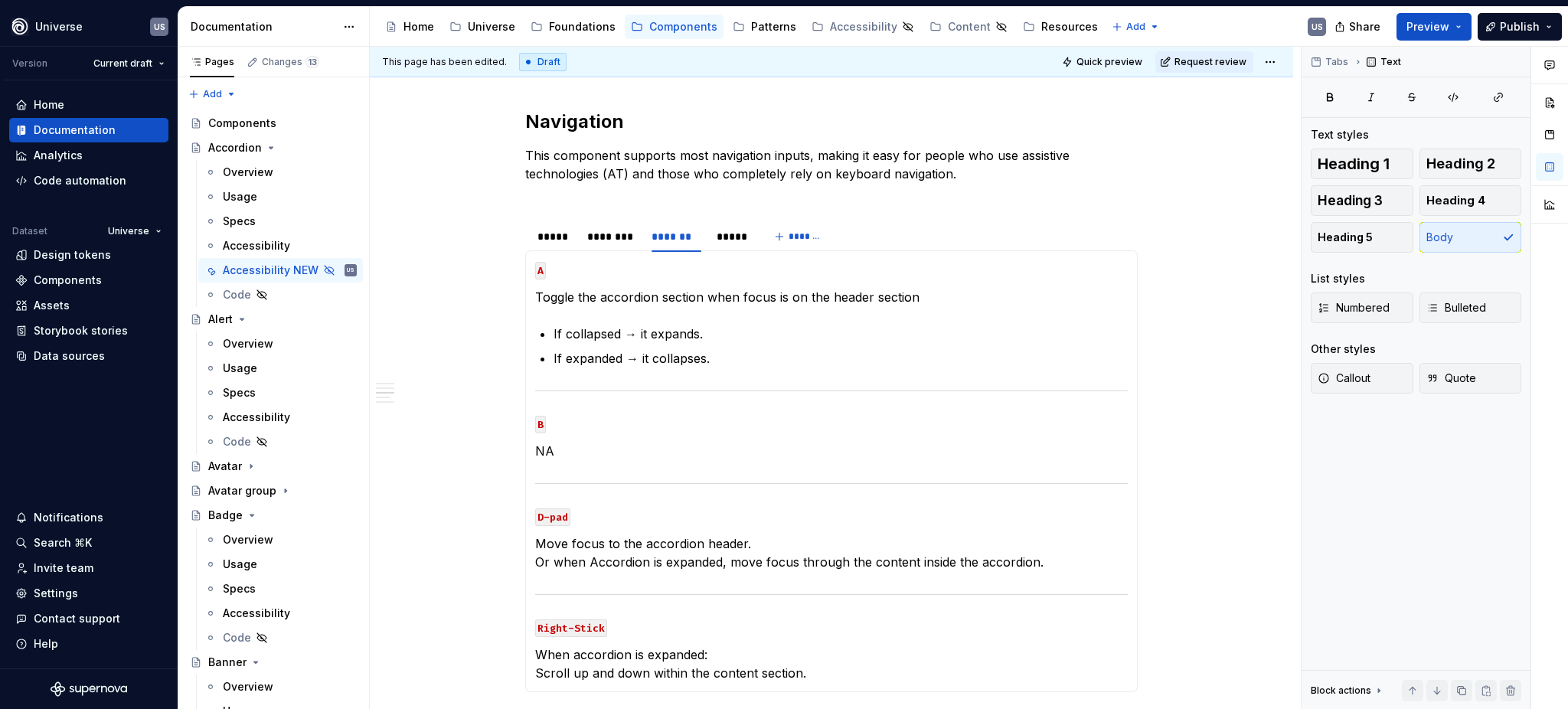
scroll to position [1020, 0]
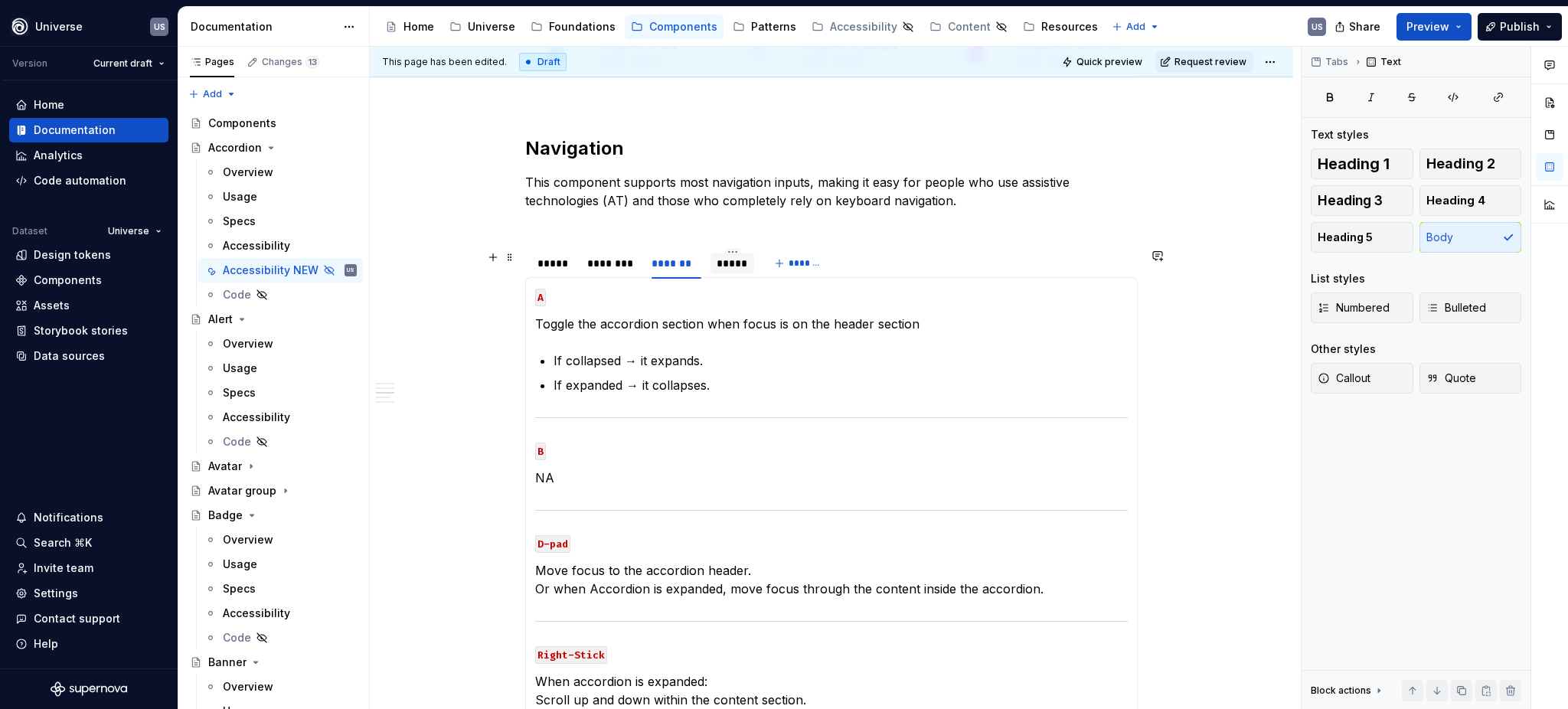
click at [728, 267] on div "*****" at bounding box center [732, 263] width 31 height 15
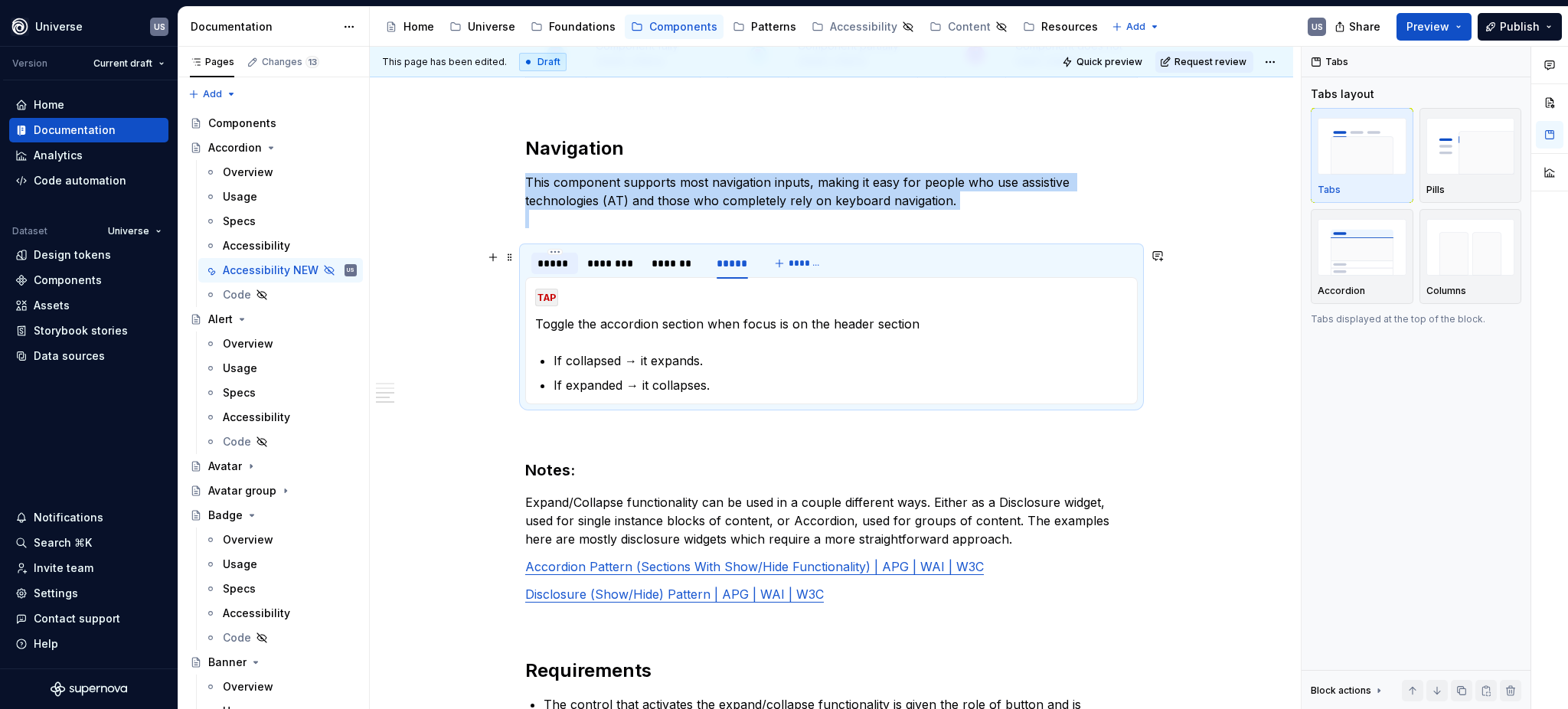
click at [556, 267] on div "*****" at bounding box center [554, 263] width 34 height 15
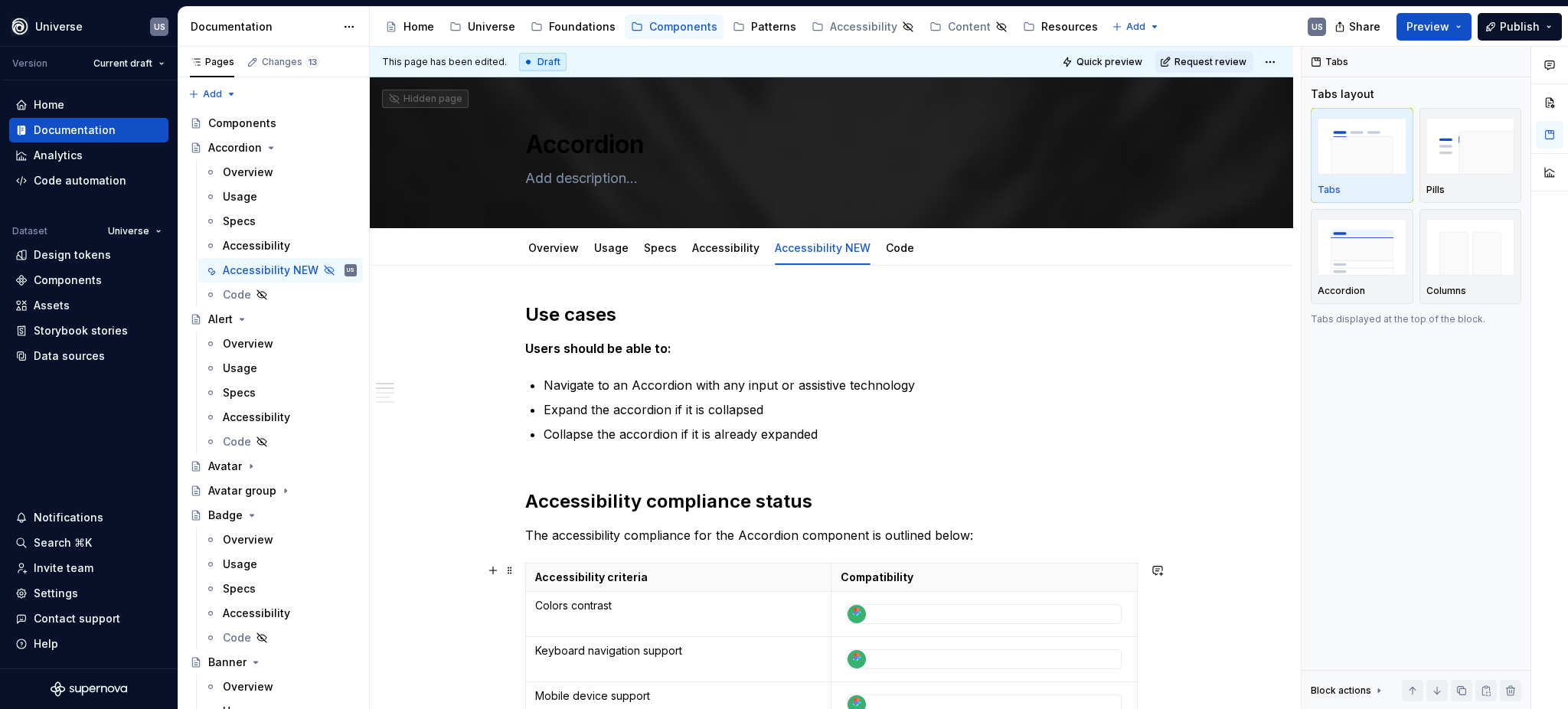
scroll to position [612, 0]
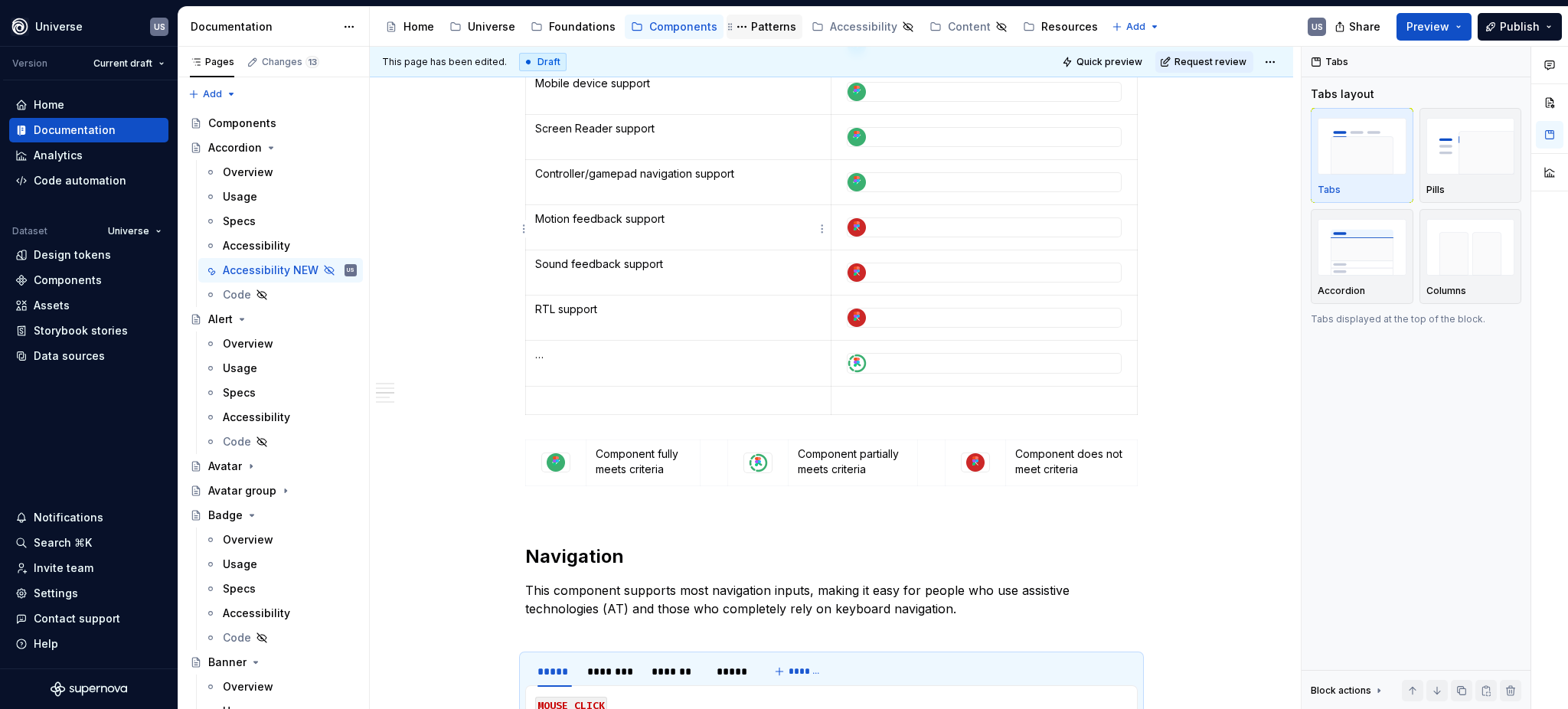
type textarea "*"
